Goal: Navigation & Orientation: Find specific page/section

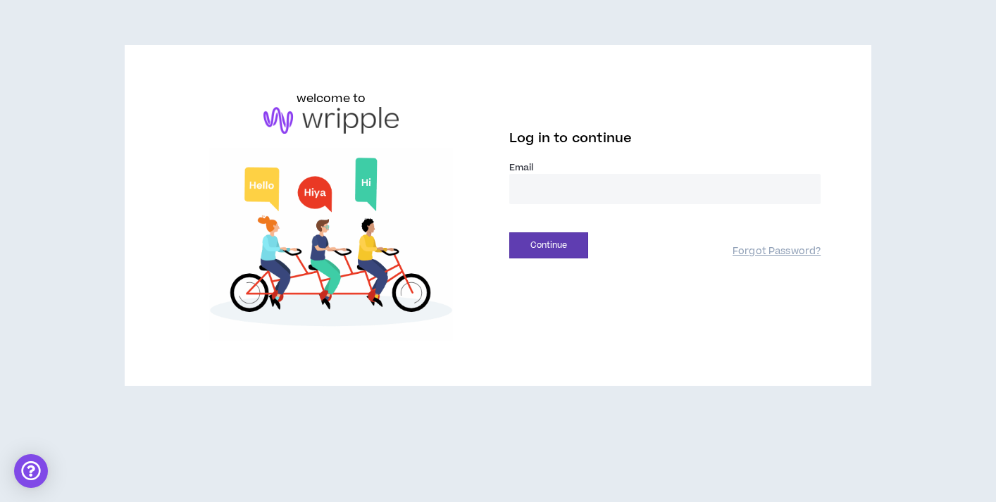
click at [572, 185] on input "email" at bounding box center [665, 189] width 311 height 30
type input "**********"
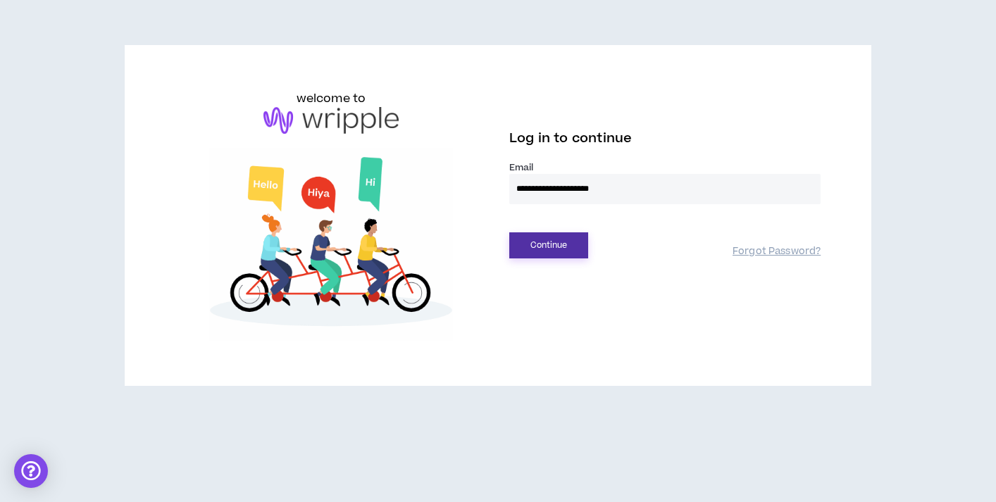
click at [549, 249] on button "Continue" at bounding box center [549, 246] width 79 height 26
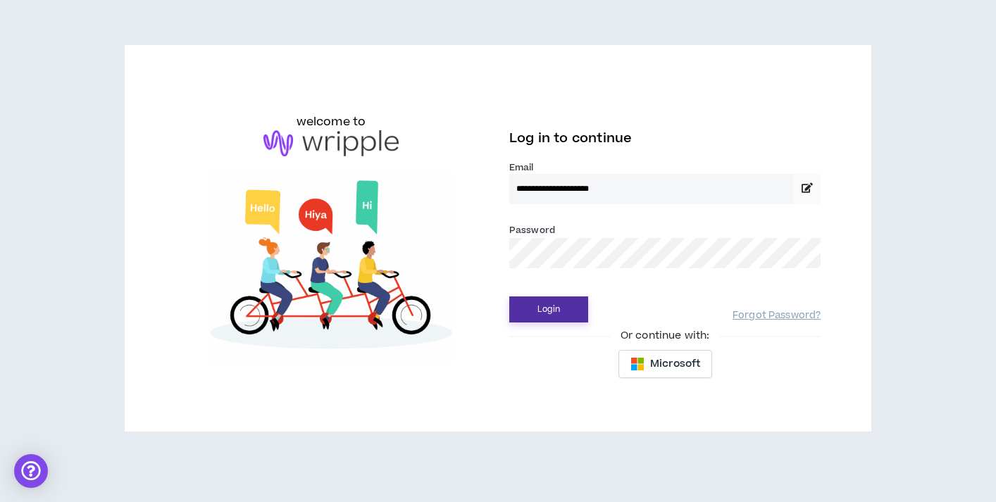
click at [541, 316] on button "Login" at bounding box center [549, 310] width 79 height 26
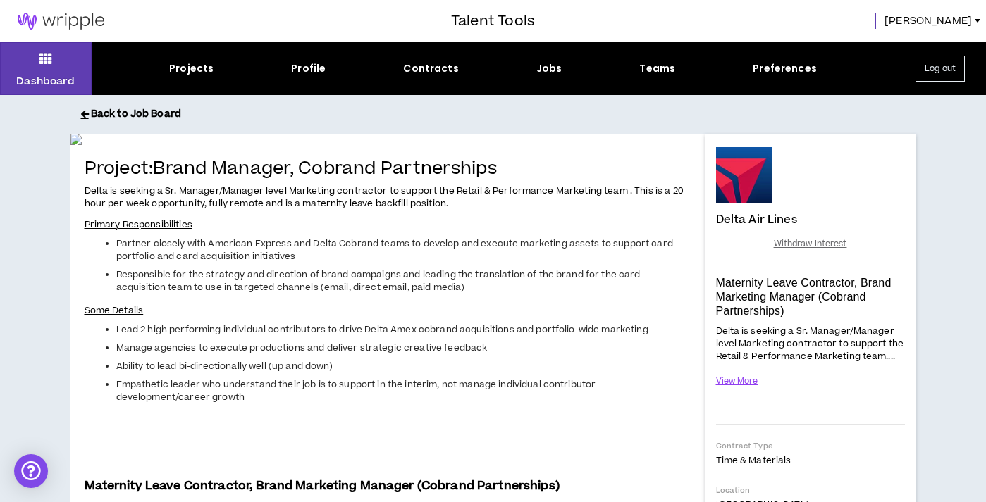
click at [135, 118] on button "Back to Job Board" at bounding box center [504, 114] width 846 height 25
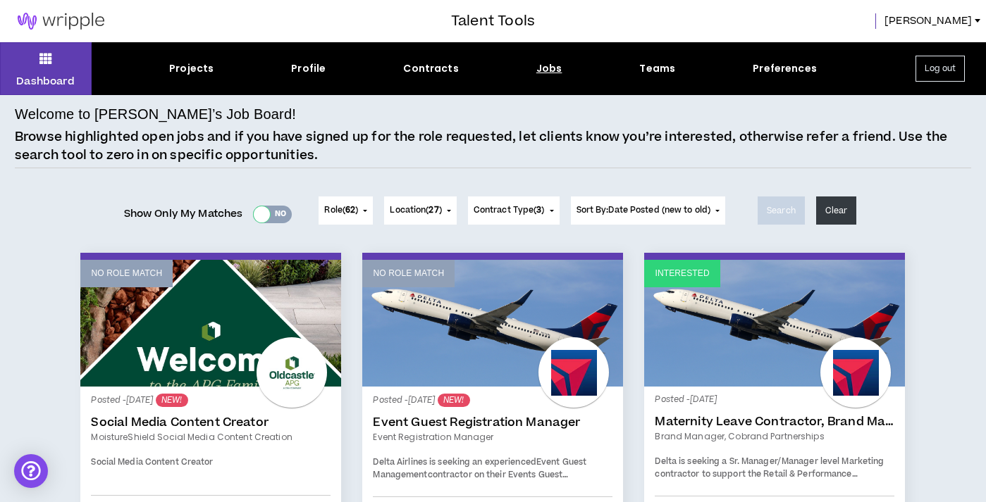
click at [259, 218] on div at bounding box center [262, 214] width 16 height 16
